Goal: Task Accomplishment & Management: Manage account settings

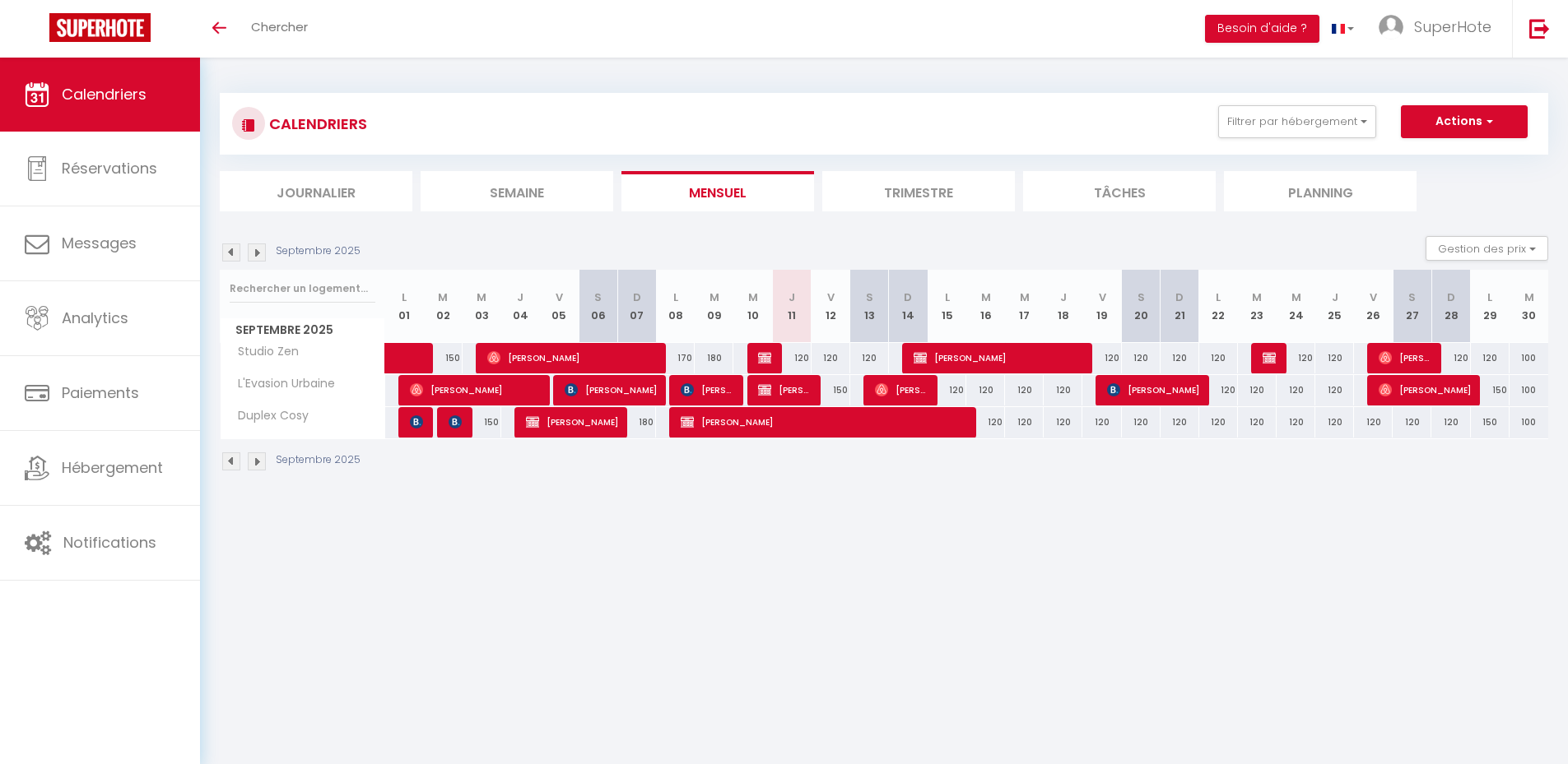
click at [274, 352] on span "Studio Zen" at bounding box center [262, 352] width 79 height 18
click at [273, 385] on span "L'Evasion Urbaine" at bounding box center [281, 383] width 116 height 18
click at [273, 386] on span "L'Evasion Urbaine" at bounding box center [281, 383] width 116 height 18
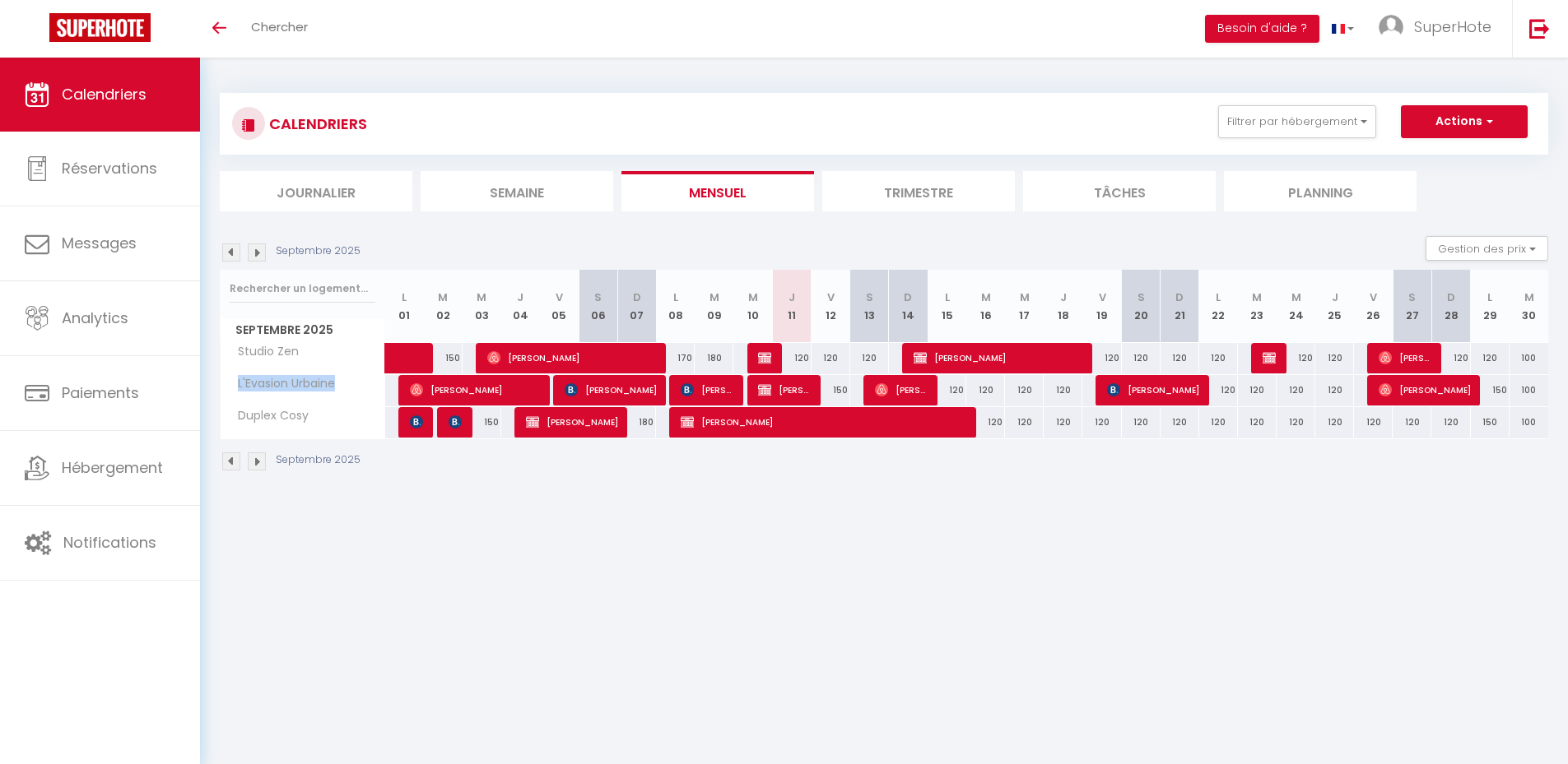
click at [273, 386] on span "L'Evasion Urbaine" at bounding box center [281, 383] width 116 height 18
click at [270, 416] on span "Duplex Cosy" at bounding box center [267, 416] width 89 height 18
click at [457, 583] on body "🟢 Des questions ou besoin d'assistance pour la migration AirBnB? Connectez-vous…" at bounding box center [784, 439] width 1568 height 764
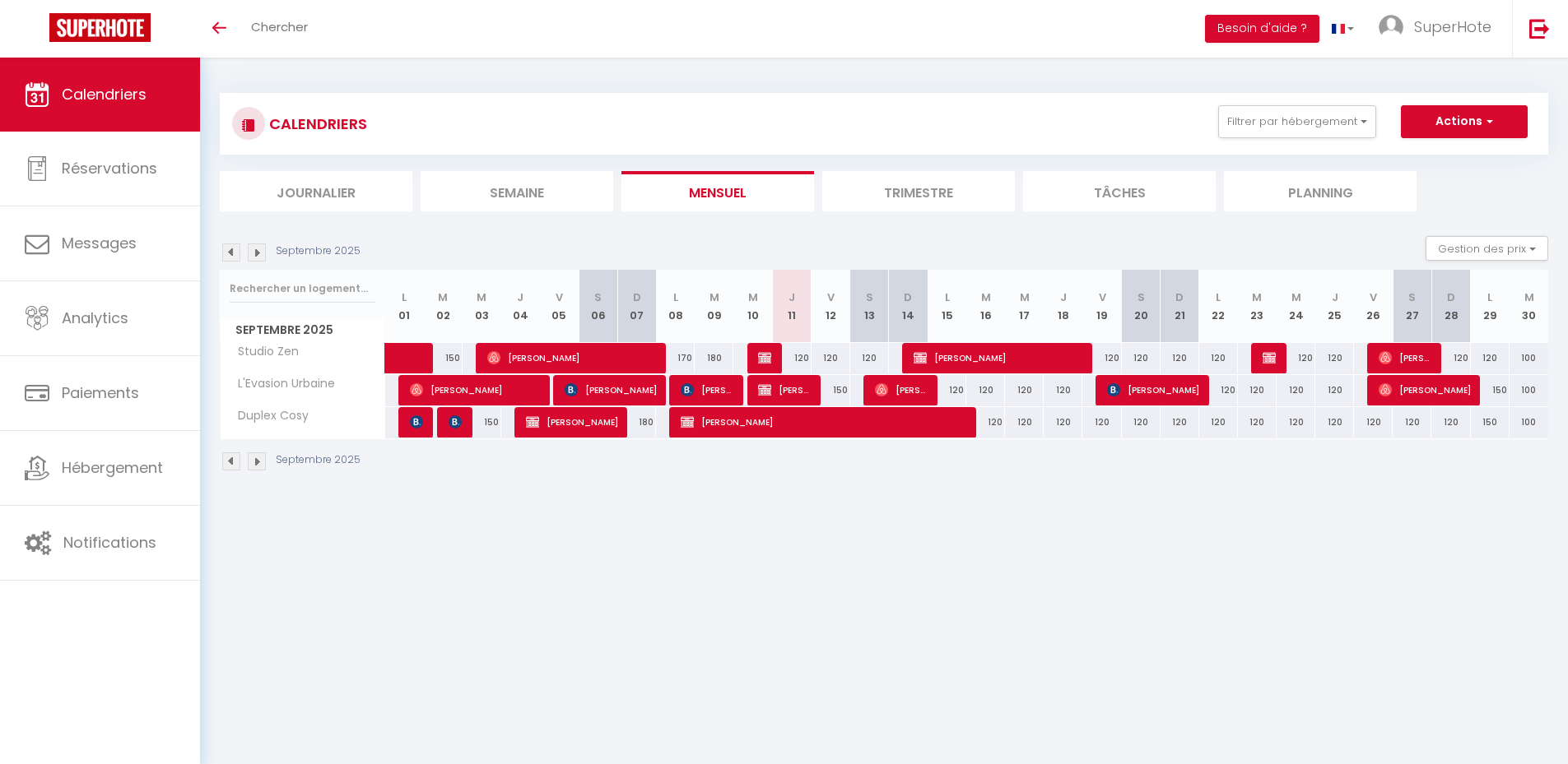
click at [711, 610] on body "🟢 Des questions ou besoin d'assistance pour la migration AirBnB? Connectez-vous…" at bounding box center [784, 439] width 1568 height 764
click at [714, 614] on body "🟢 Des questions ou besoin d'assistance pour la migration AirBnB? Connectez-vous…" at bounding box center [784, 439] width 1568 height 764
click at [573, 361] on span "[PERSON_NAME]" at bounding box center [573, 358] width 171 height 31
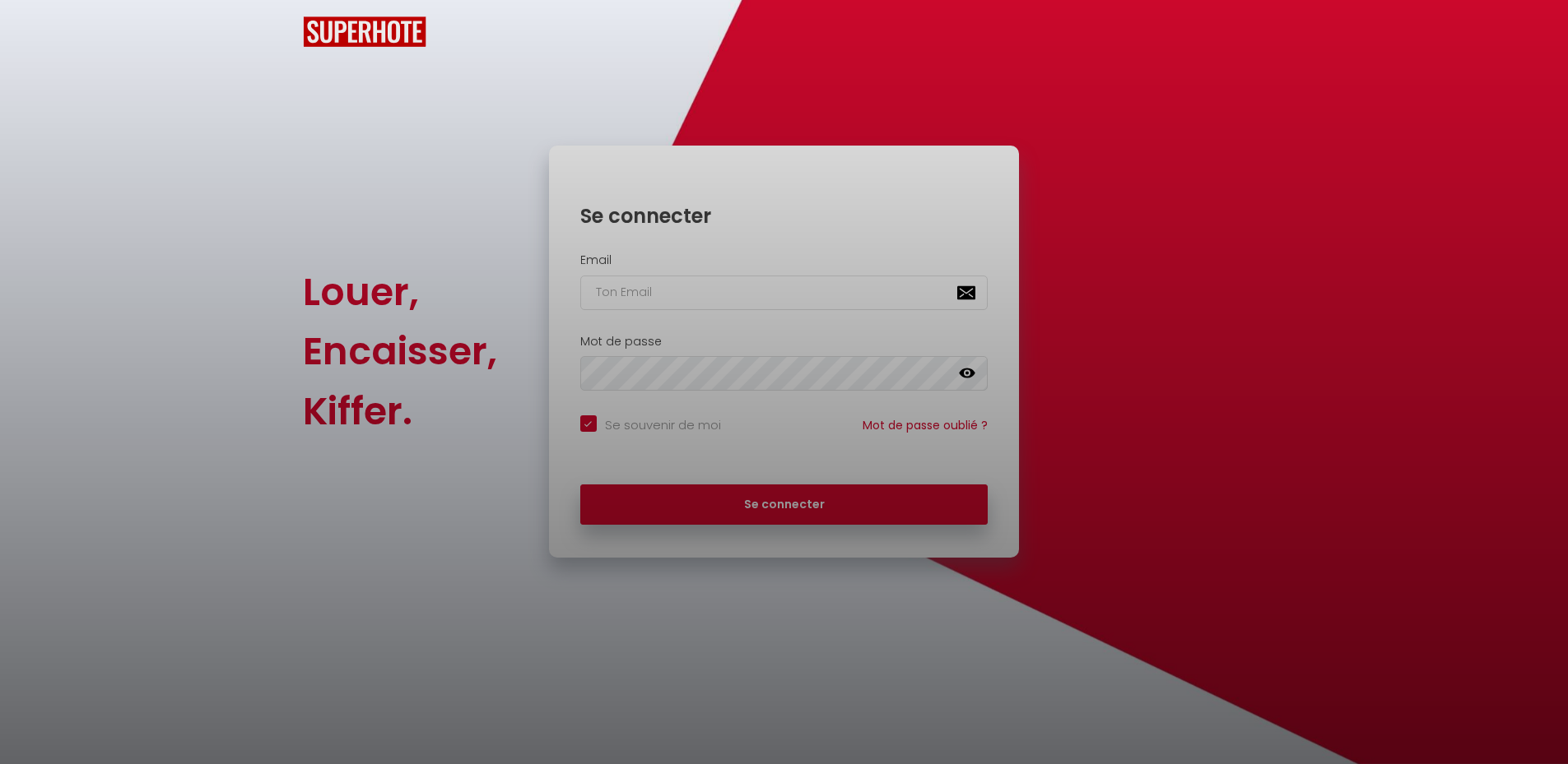
checkbox input "true"
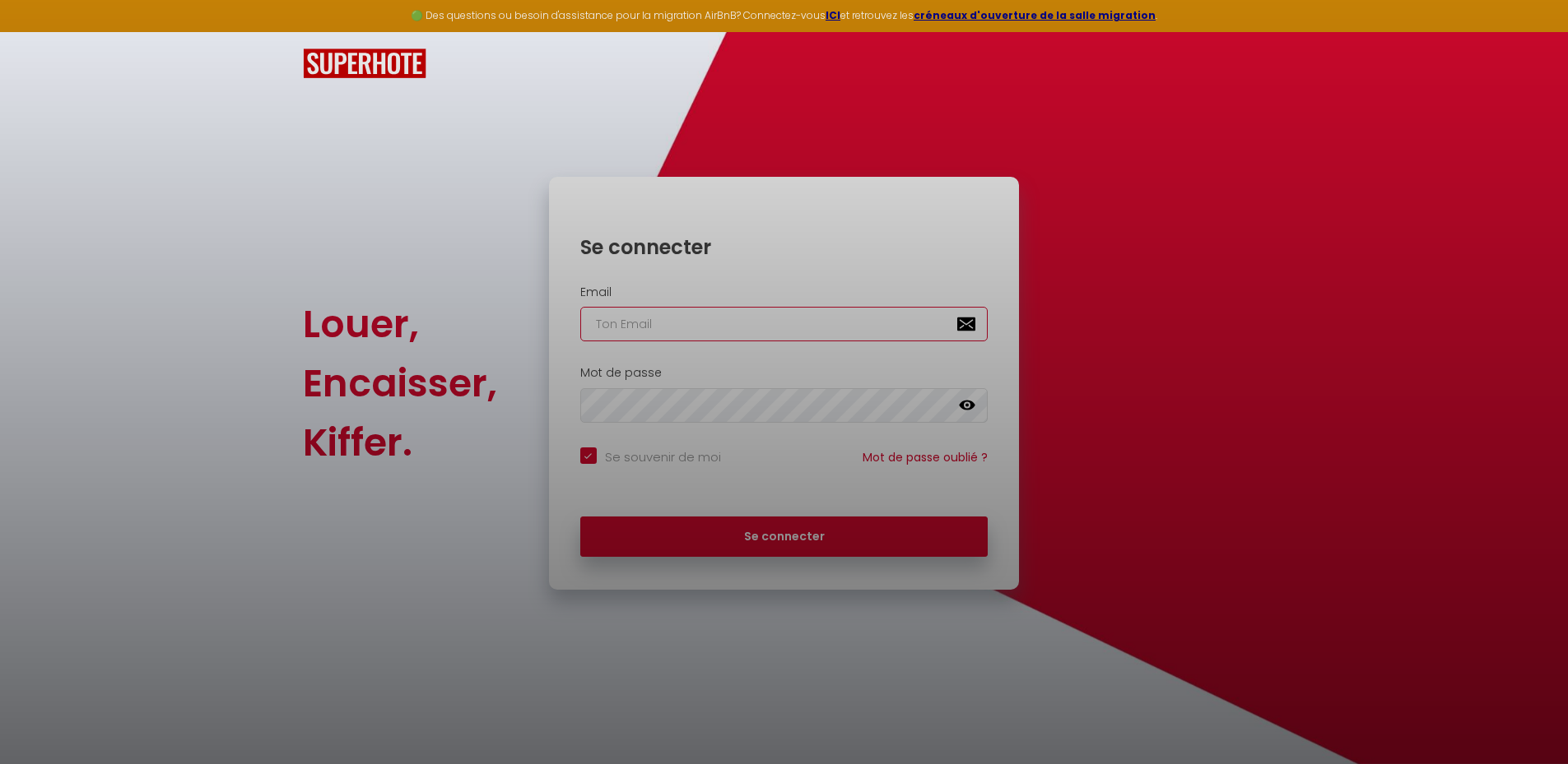
type input "[EMAIL_ADDRESS][DOMAIN_NAME]"
checkbox input "true"
click at [765, 543] on div at bounding box center [784, 382] width 1568 height 764
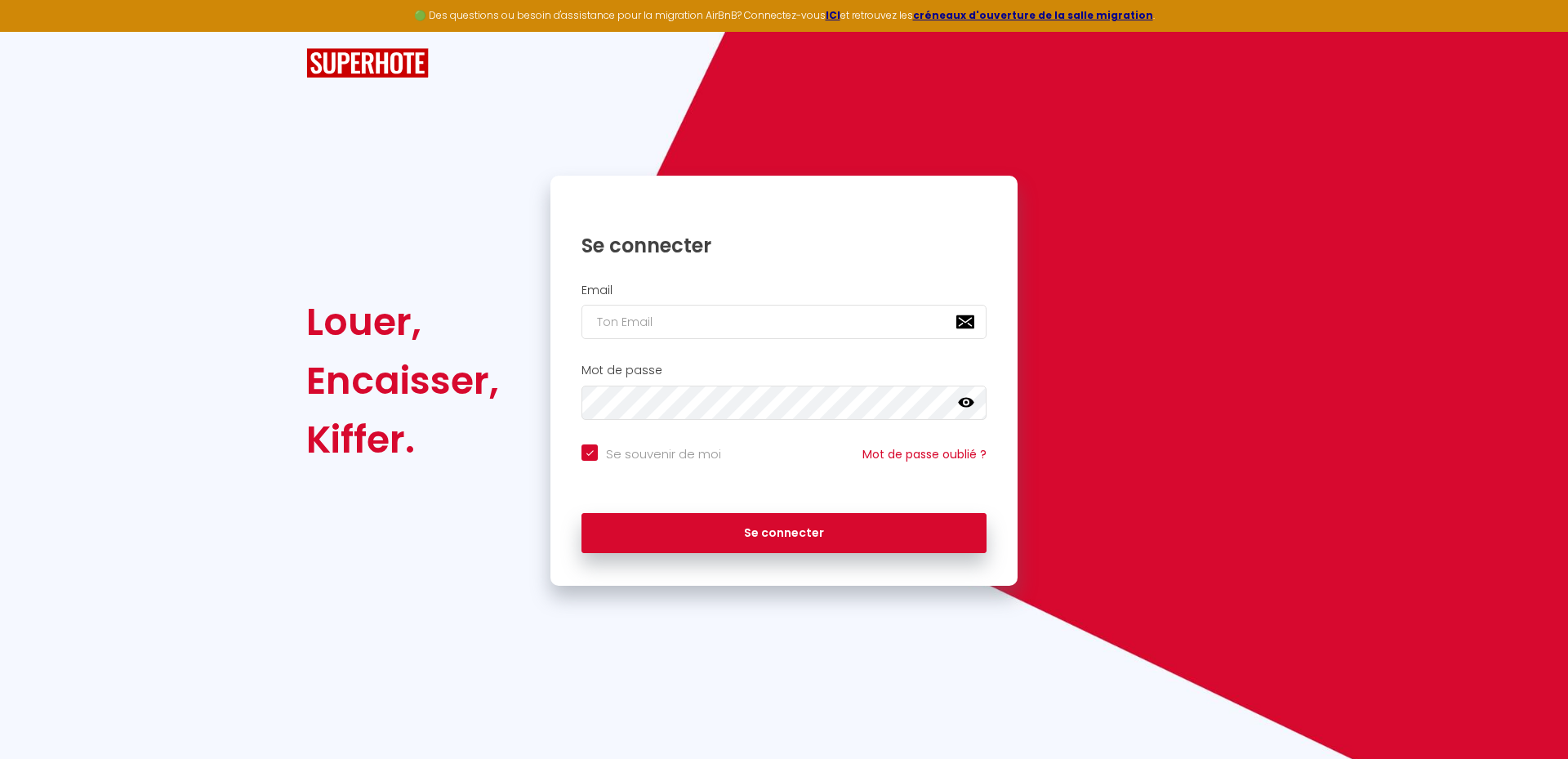
checkbox input "true"
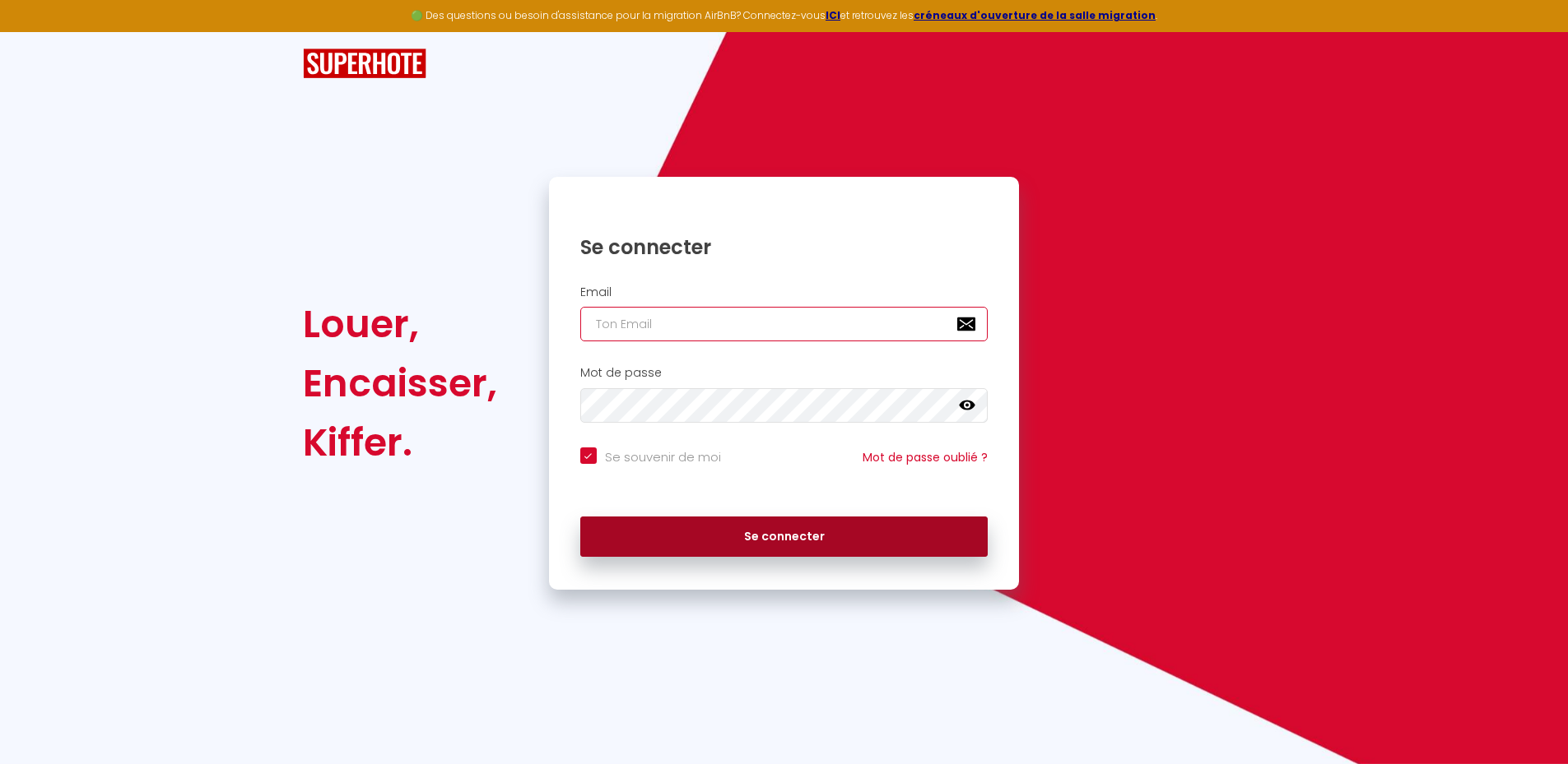
type input "[EMAIL_ADDRESS][DOMAIN_NAME]"
click at [778, 530] on button "Se connecter" at bounding box center [784, 537] width 408 height 41
checkbox input "true"
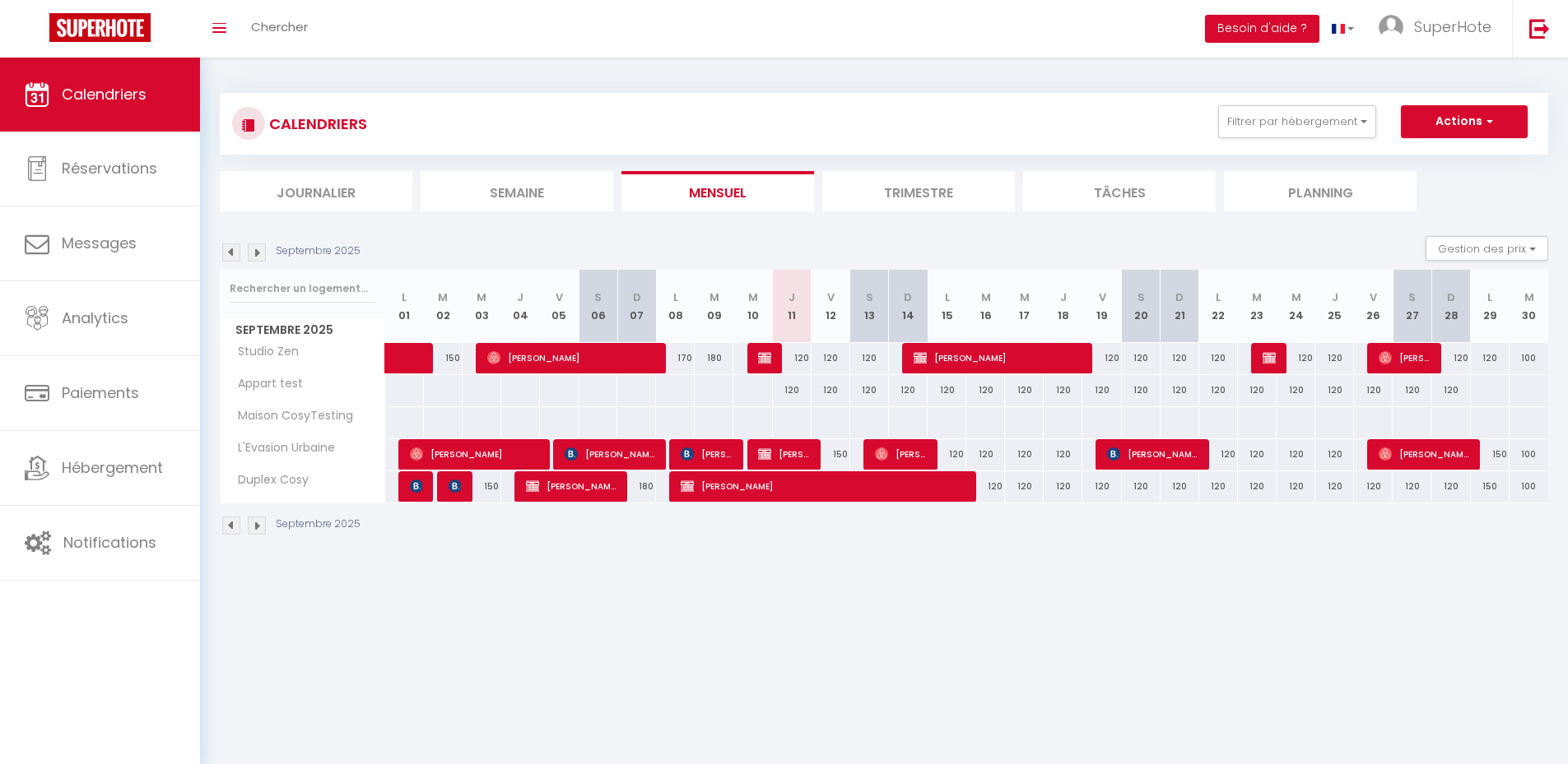
click at [758, 697] on body "🟢 Des questions ou besoin d'assistance pour la migration AirBnB? Connectez-vous…" at bounding box center [784, 439] width 1568 height 764
click at [552, 361] on span "[PERSON_NAME]" at bounding box center [571, 358] width 168 height 31
select select "OK"
select select "0"
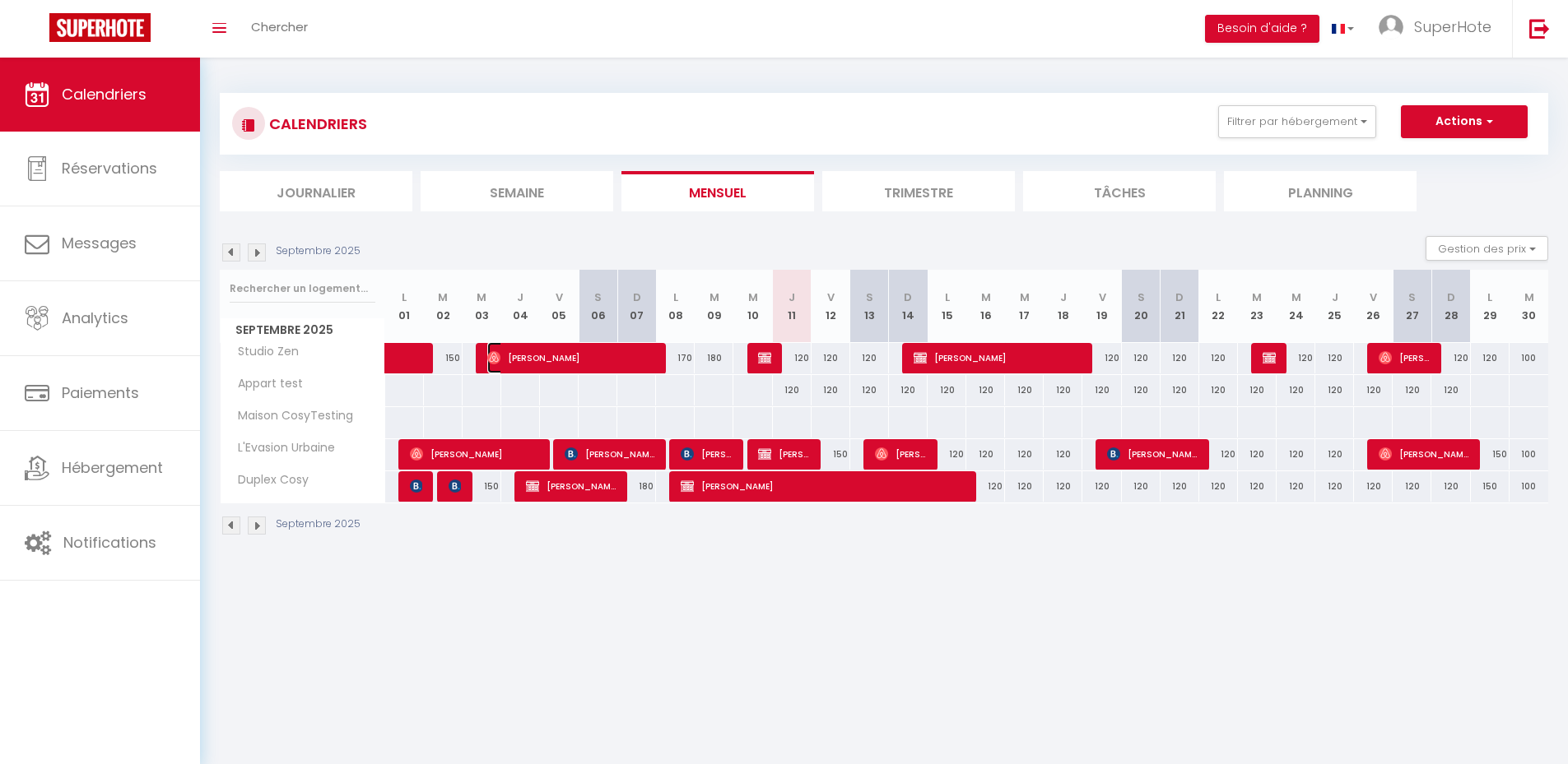
select select "0"
select select "1"
select select
select select "13539"
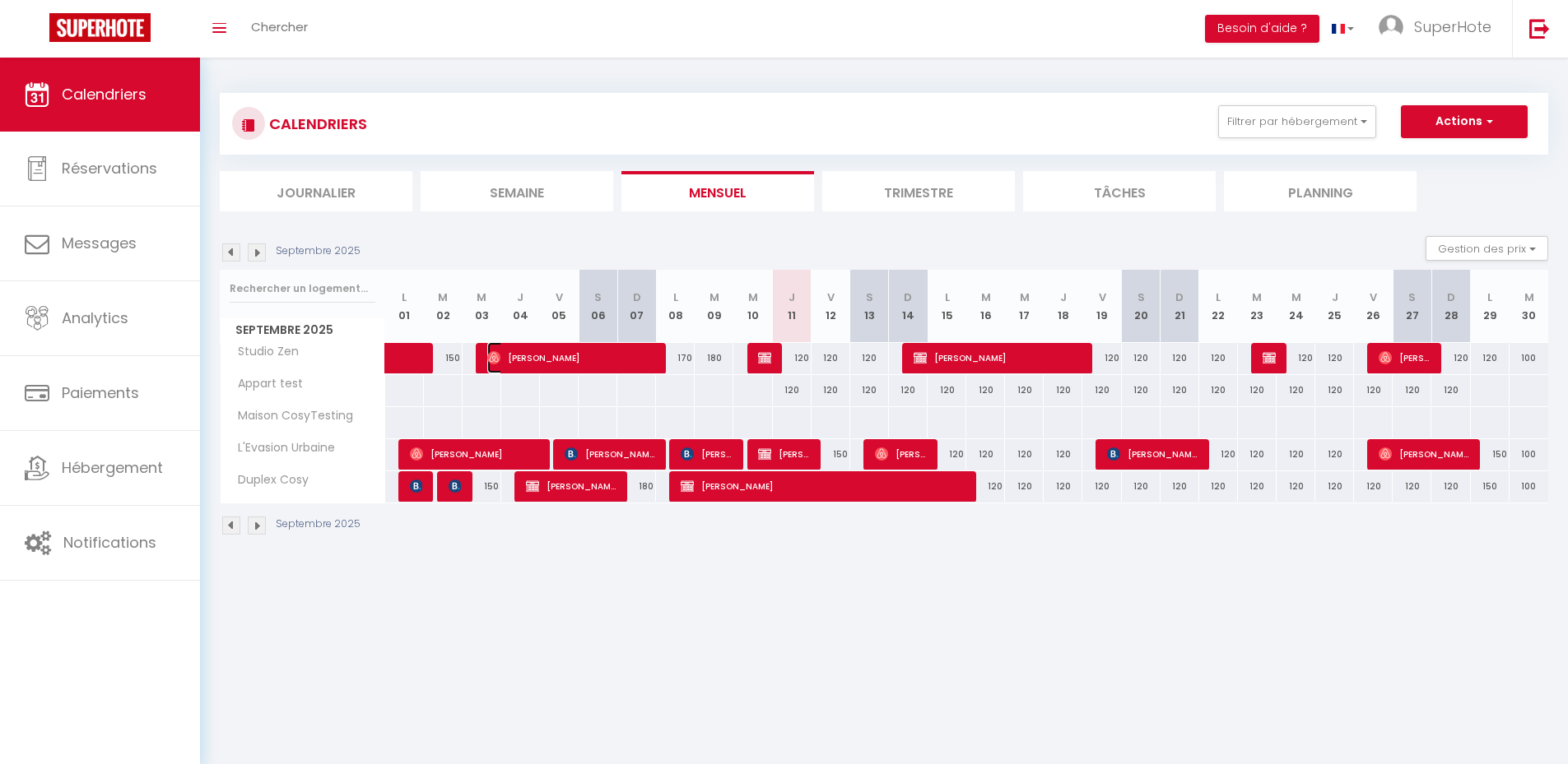
select select "21800"
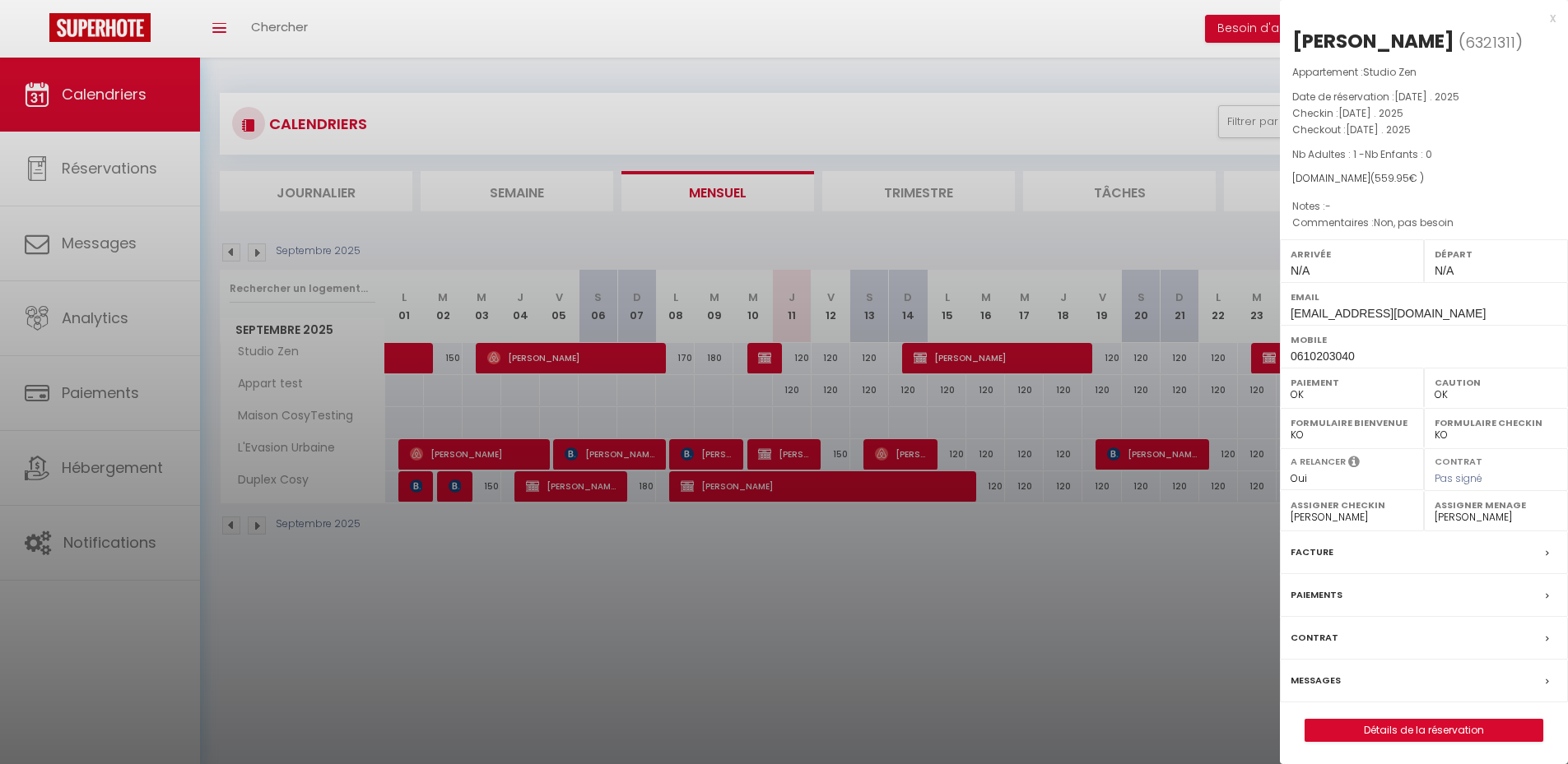
click at [945, 687] on div at bounding box center [784, 382] width 1568 height 764
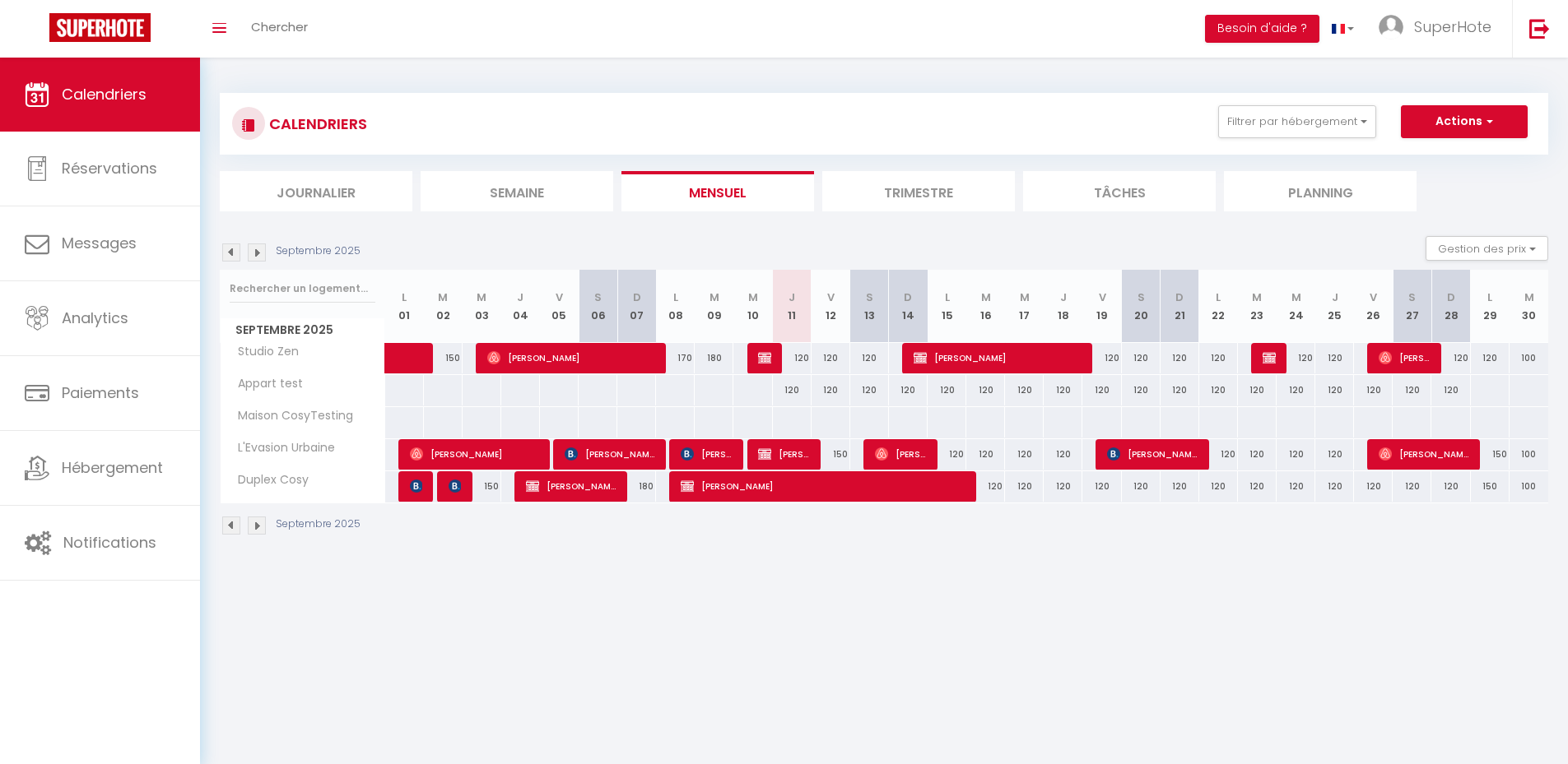
click at [830, 360] on div "120" at bounding box center [830, 358] width 38 height 30
type input "120"
type input "Ven 12 Septembre 2025"
type input "Sam 13 Septembre 2025"
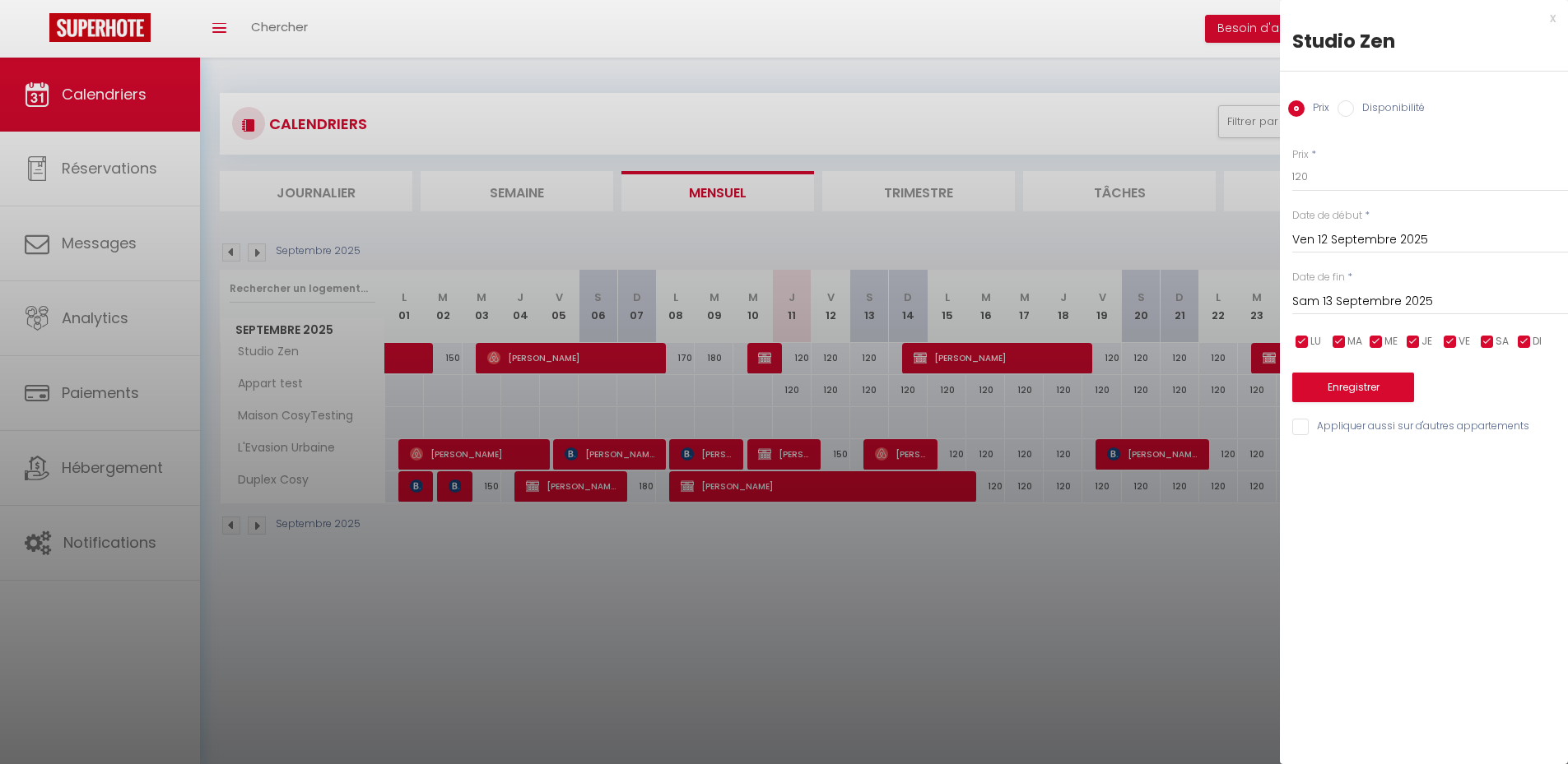
click at [1103, 582] on div at bounding box center [784, 382] width 1568 height 764
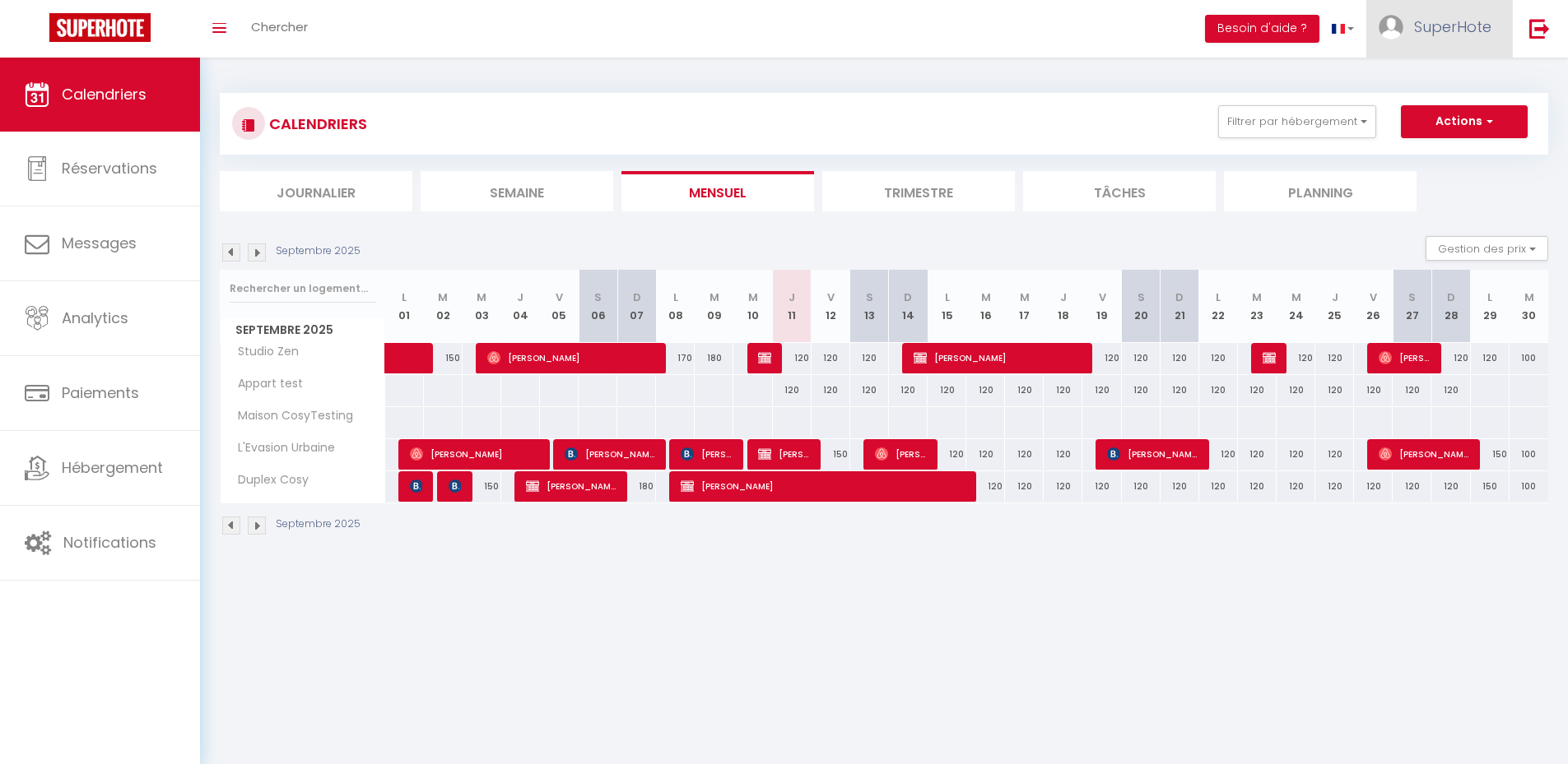
click at [1461, 22] on span "SuperHote" at bounding box center [1452, 26] width 78 height 21
click at [768, 97] on div "CALENDRIERS Filtrer par hébergement Secteur L'Evasion Urbaine Duplex Cosy Typol…" at bounding box center [884, 124] width 1329 height 62
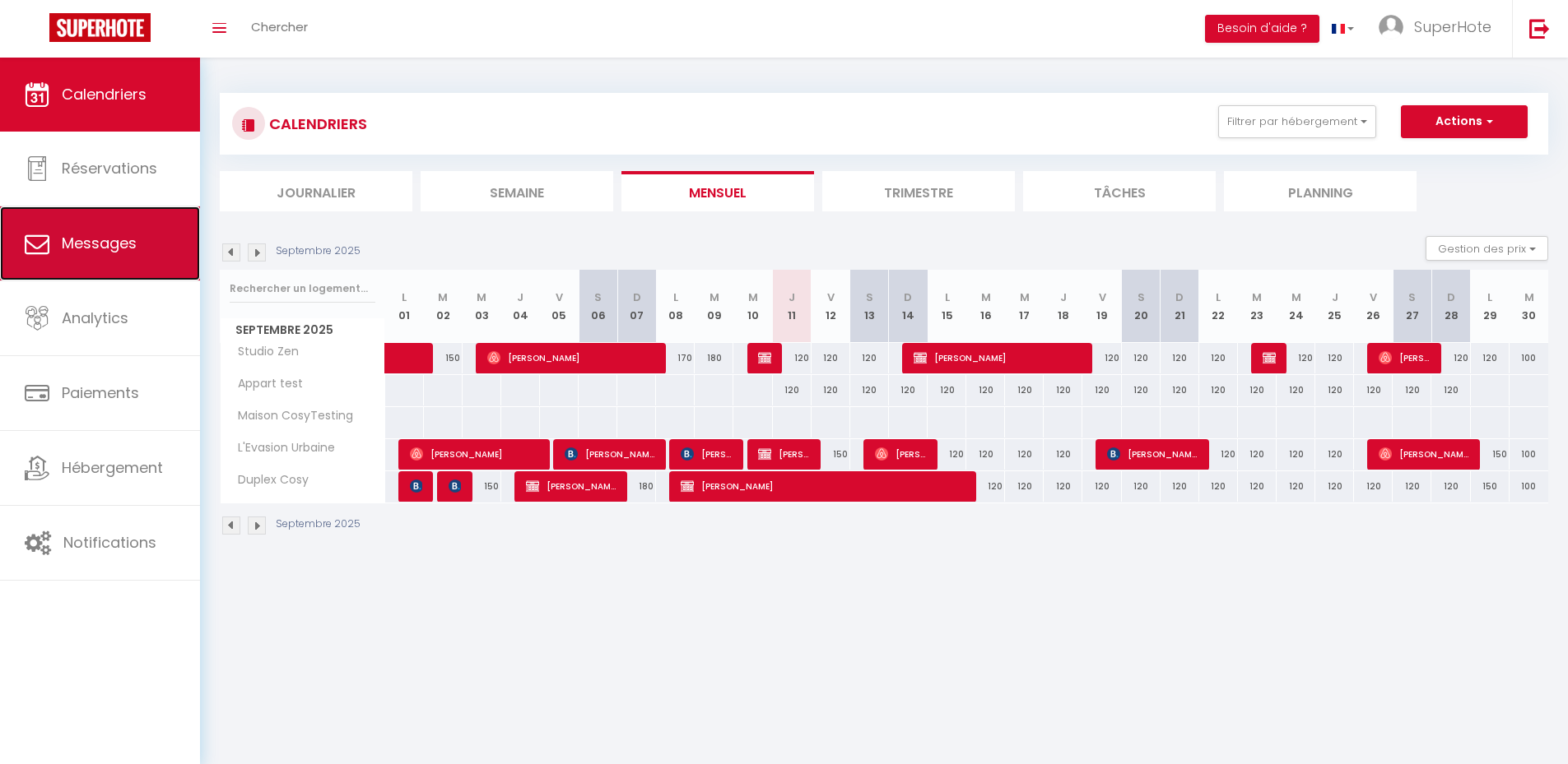
click at [101, 236] on span "Messages" at bounding box center [99, 242] width 75 height 21
select select "message"
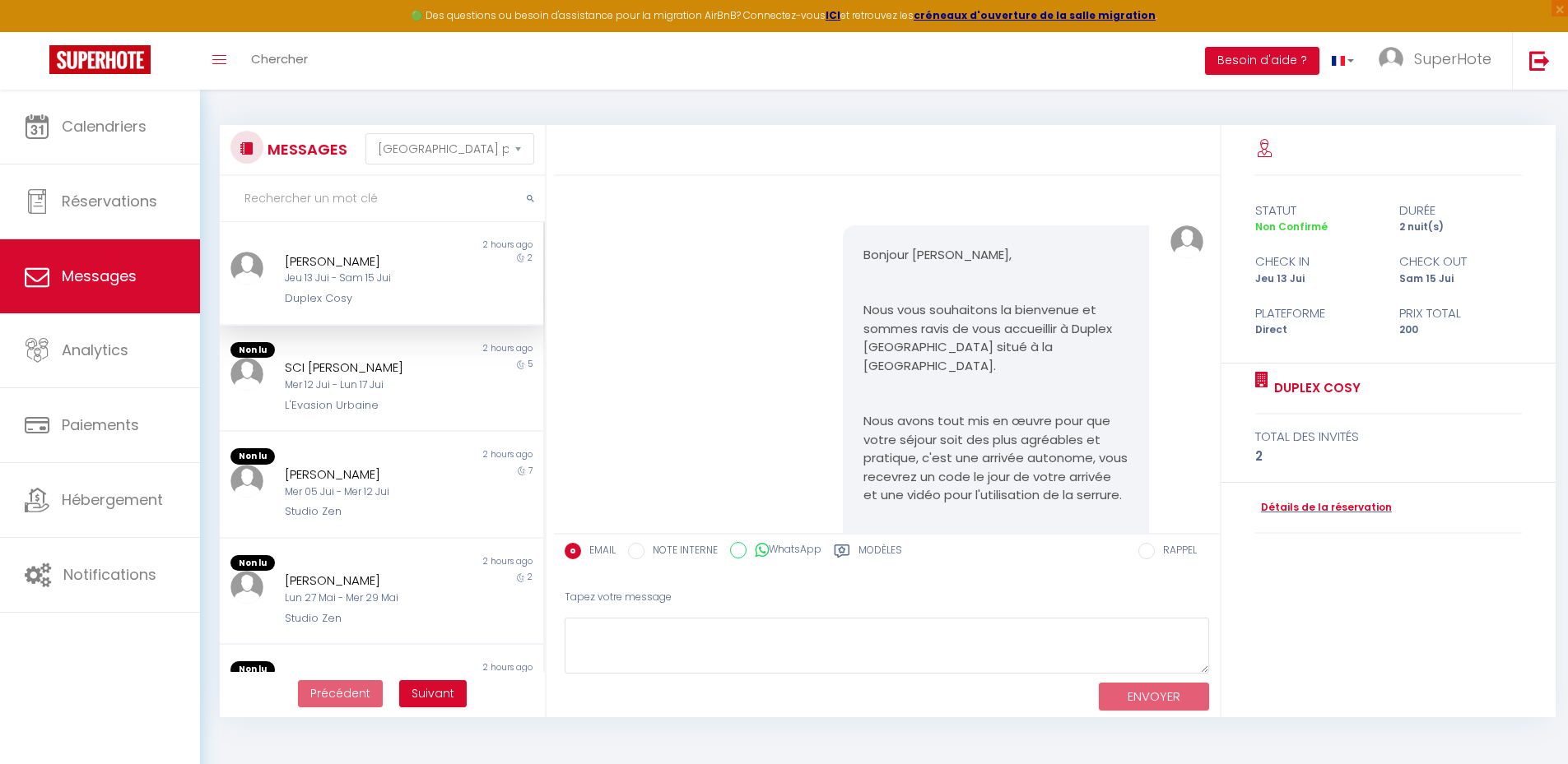
scroll to position [106638, 0]
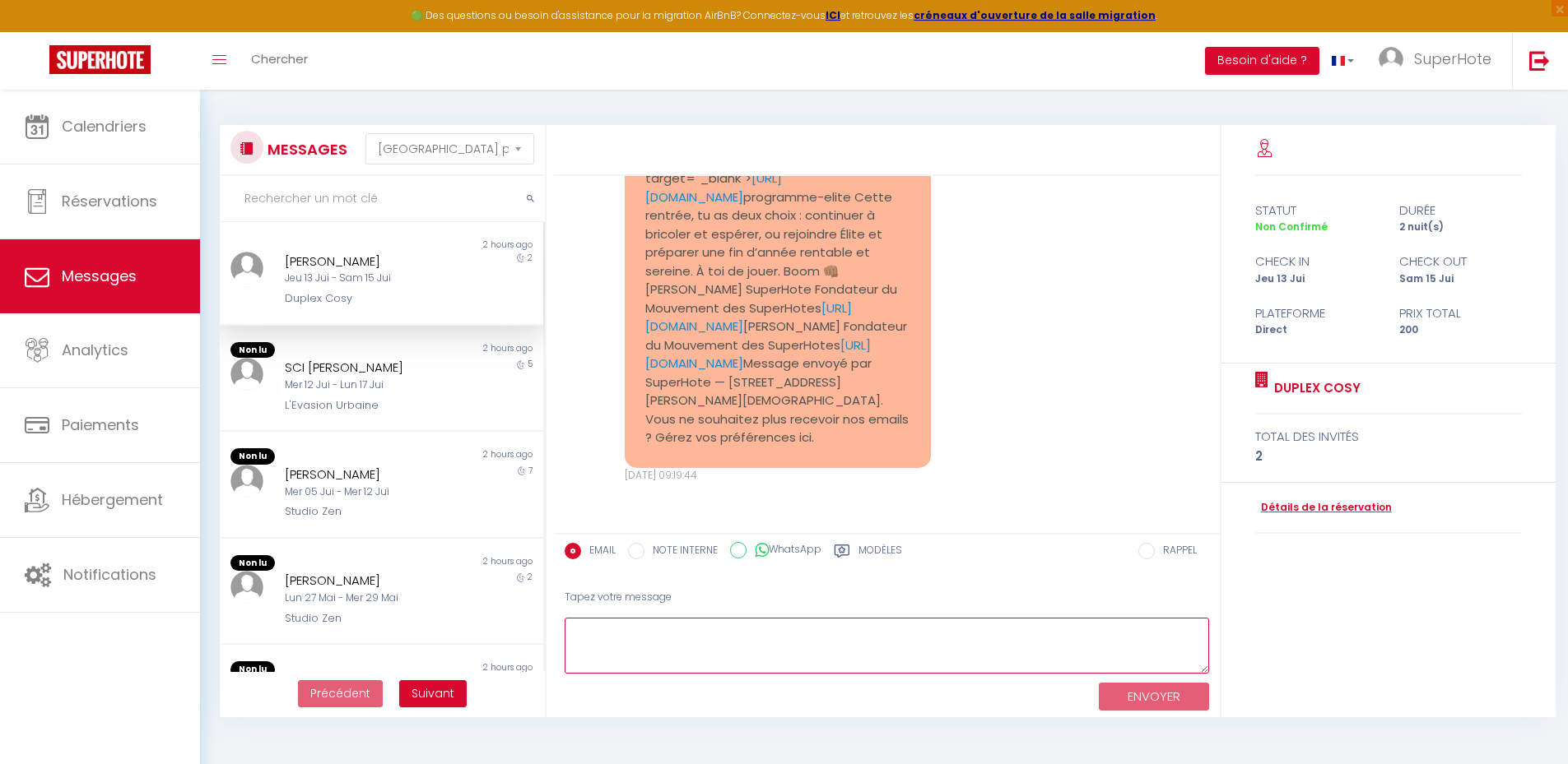
click at [707, 659] on textarea at bounding box center [886, 646] width 645 height 57
type textarea "sqdgqsjdgsqjhg"
click at [877, 540] on div "EMAIL NOTE INTERNE WhatsApp Modèles" at bounding box center [830, 551] width 533 height 34
click at [881, 548] on label "Modèles" at bounding box center [880, 553] width 43 height 21
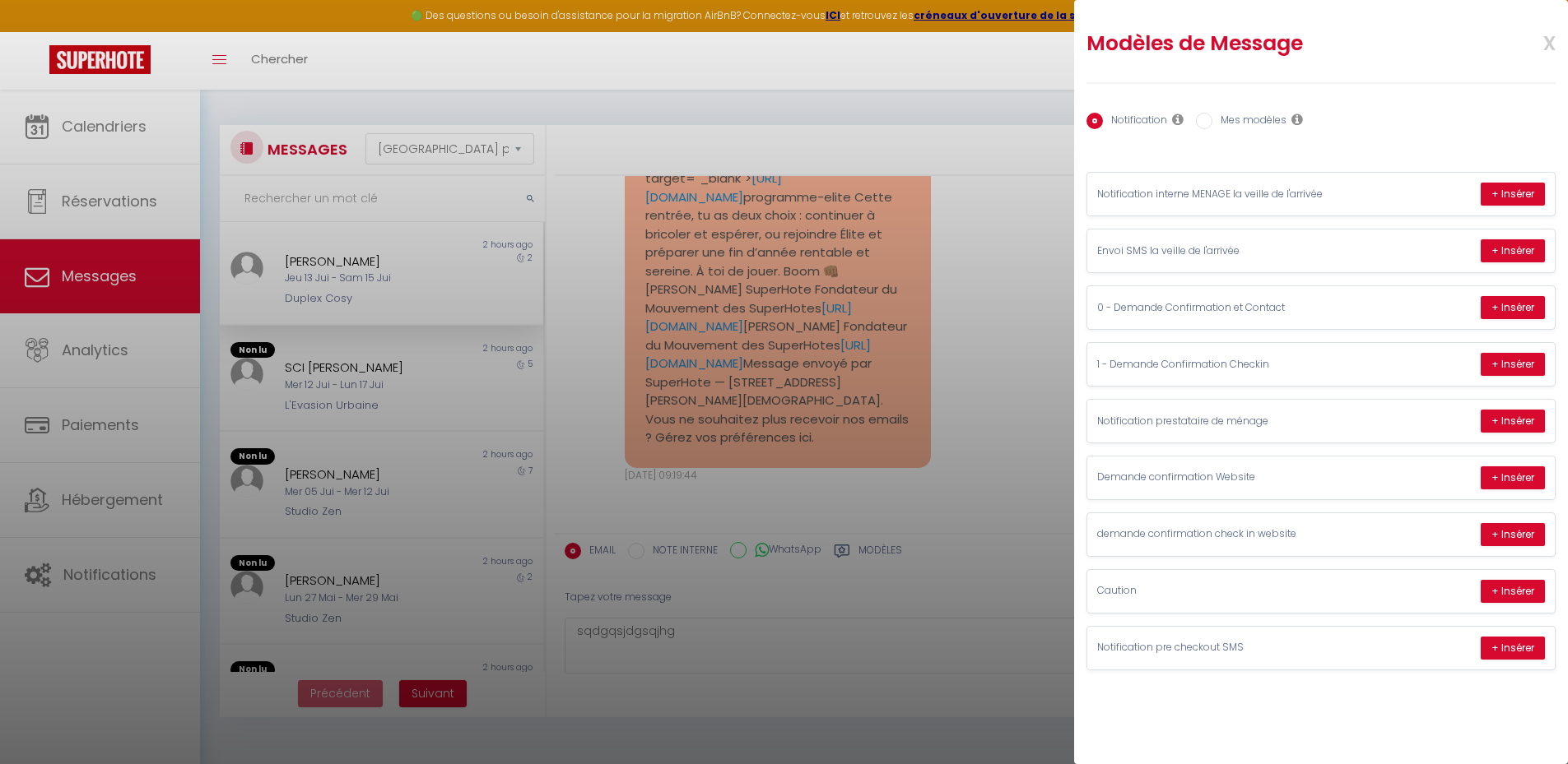
click at [1253, 119] on label "Mes modèles" at bounding box center [1248, 122] width 74 height 18
click at [1212, 119] on input "Mes modèles" at bounding box center [1204, 121] width 17 height 17
radio input "true"
radio input "false"
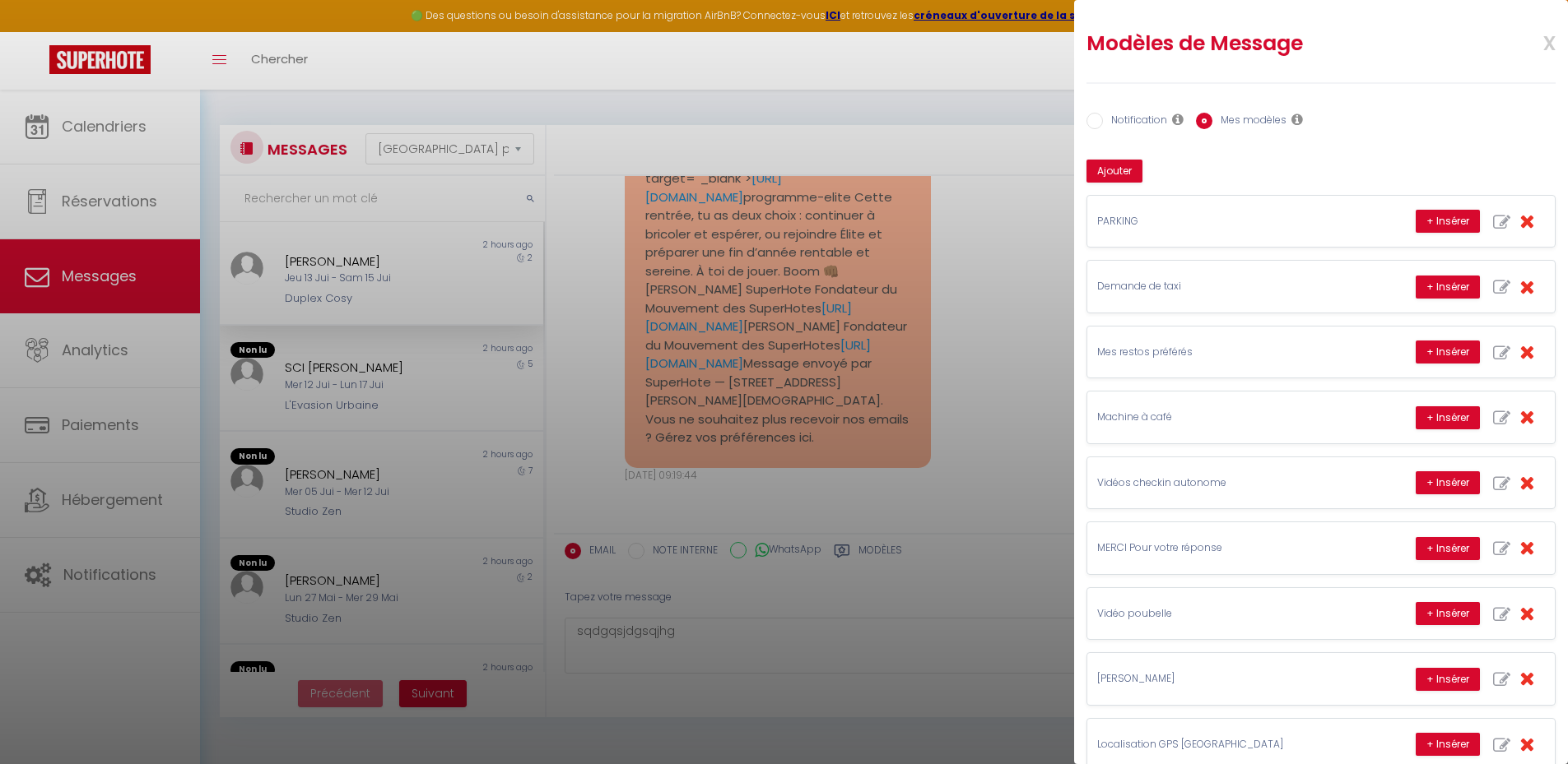
click at [1534, 41] on span "x" at bounding box center [1529, 41] width 52 height 38
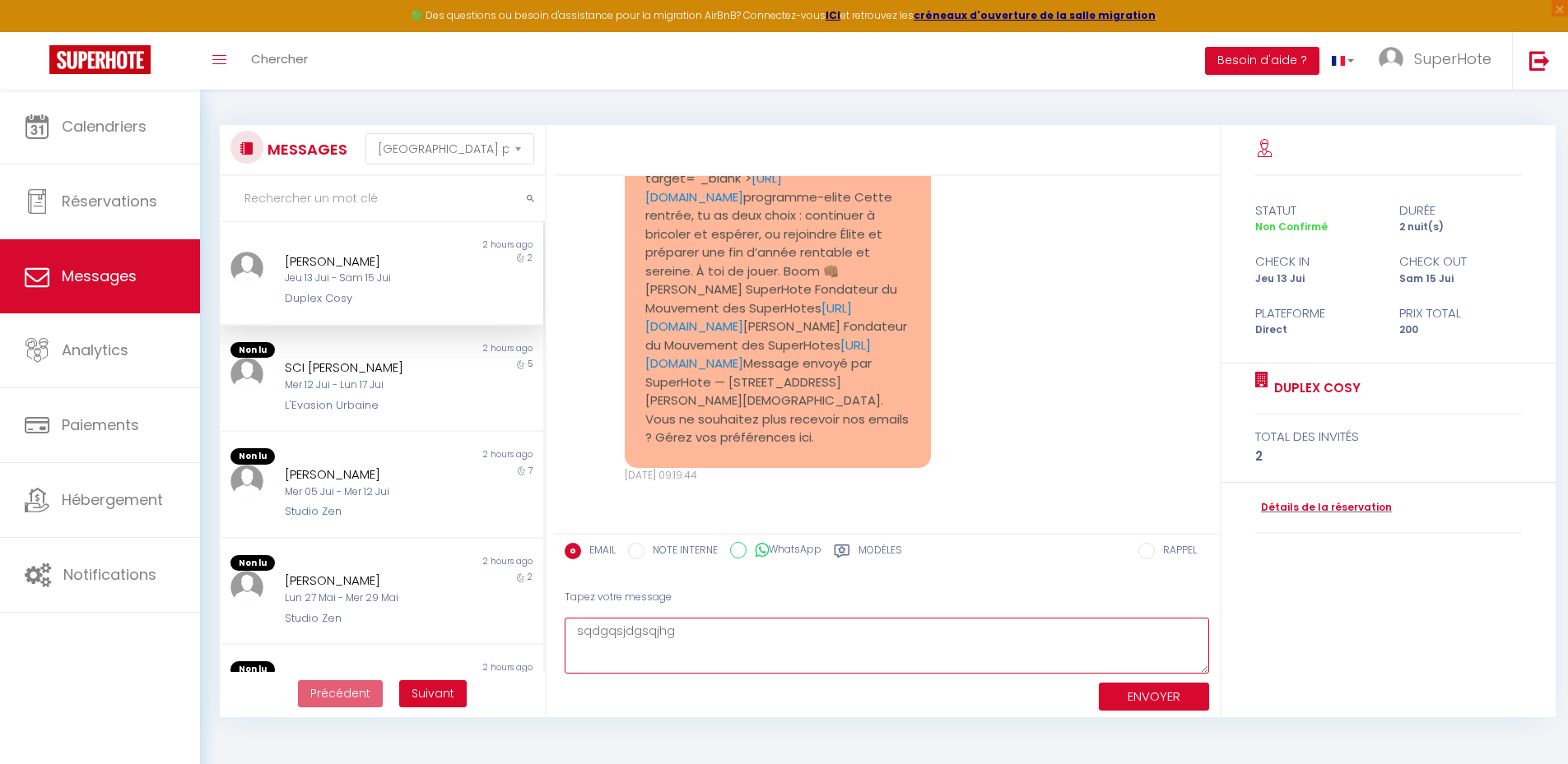
click at [746, 636] on textarea "sqdgqsjdgsqjhg" at bounding box center [886, 646] width 645 height 57
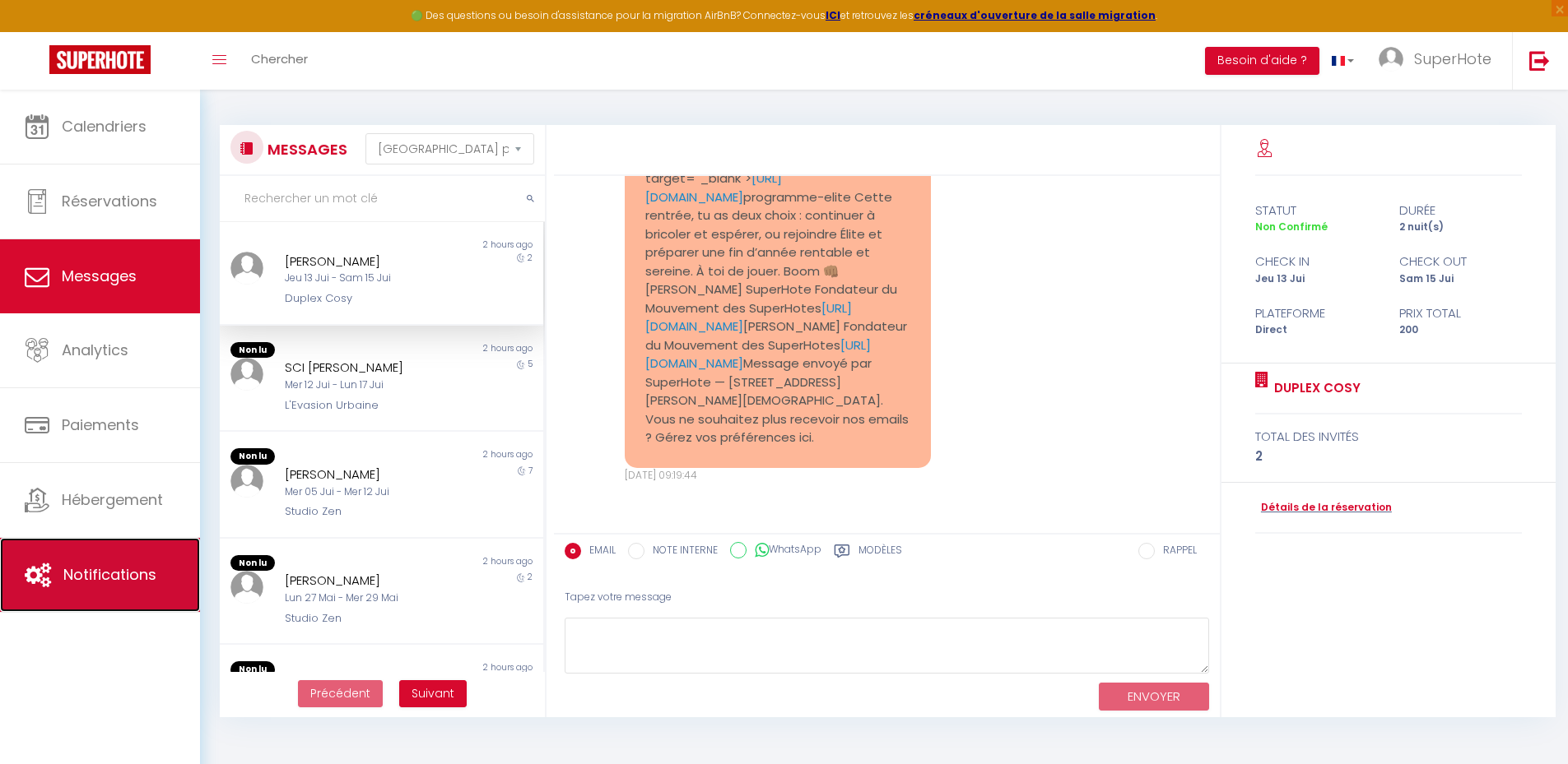
click at [84, 574] on span "Notifications" at bounding box center [110, 574] width 93 height 21
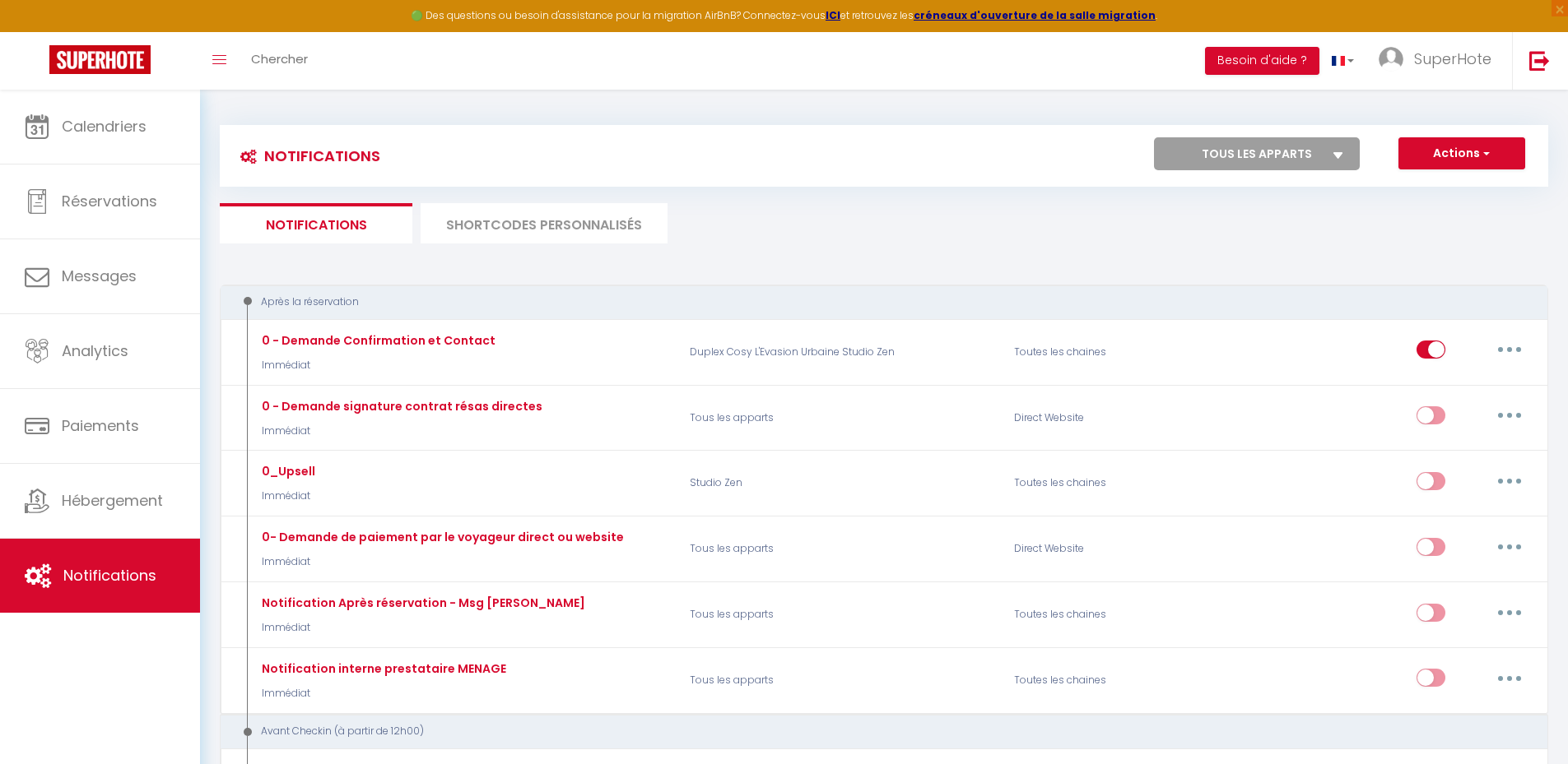
click at [694, 84] on div "Toggle menubar Chercher BUTTON Besoin d'aide ? SuperHote Paramètres Équipe" at bounding box center [838, 61] width 1437 height 58
